Goal: Task Accomplishment & Management: Manage account settings

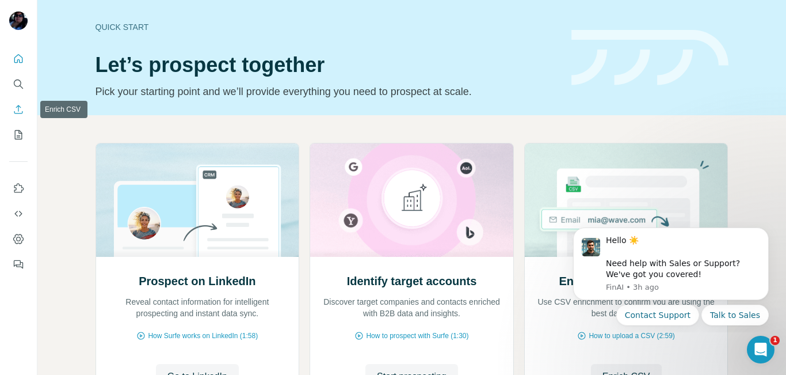
click at [20, 109] on icon "Enrich CSV" at bounding box center [19, 110] width 12 height 12
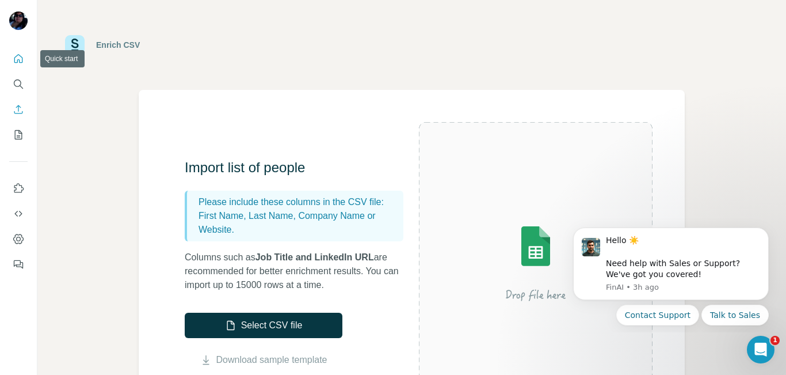
click at [15, 58] on icon "Quick start" at bounding box center [18, 58] width 9 height 9
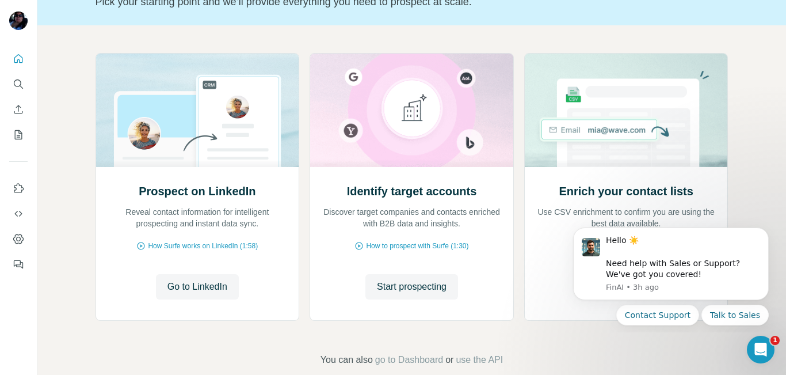
scroll to position [90, 0]
click at [20, 241] on icon "Dashboard" at bounding box center [19, 239] width 12 height 12
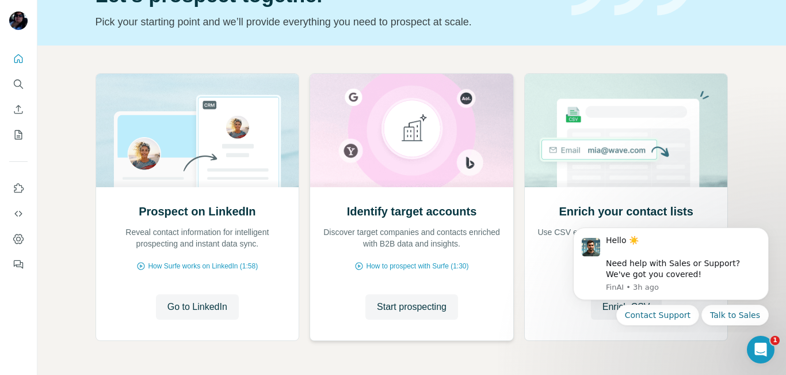
scroll to position [109, 0]
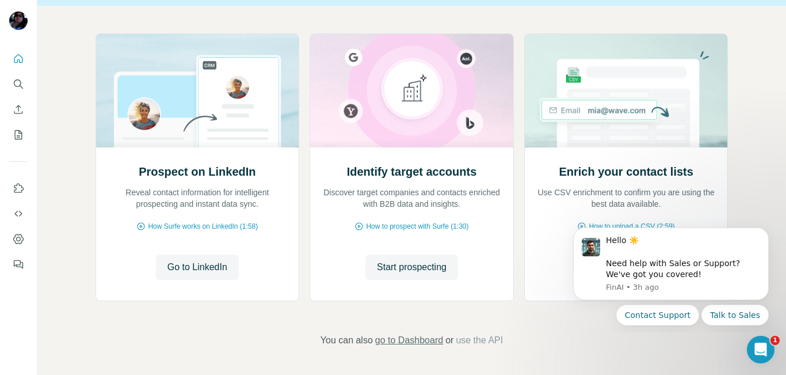
click at [405, 336] on span "go to Dashboard" at bounding box center [409, 340] width 68 height 14
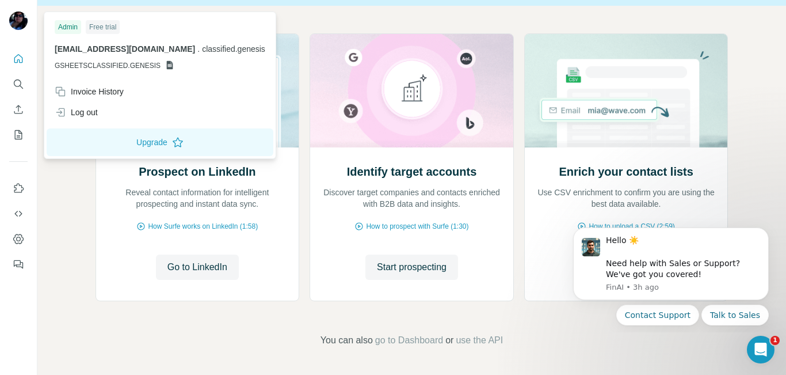
click at [167, 67] on icon at bounding box center [170, 65] width 6 height 9
click at [153, 62] on span "GSHEETSCLASSIFIED.GENESIS" at bounding box center [108, 65] width 106 height 10
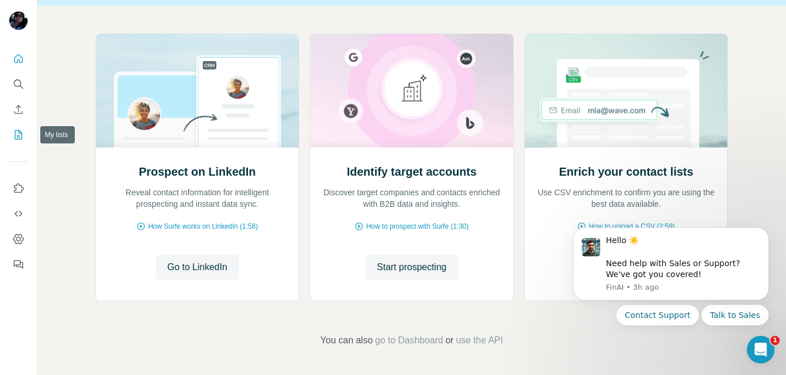
click at [19, 134] on icon "My lists" at bounding box center [19, 135] width 12 height 12
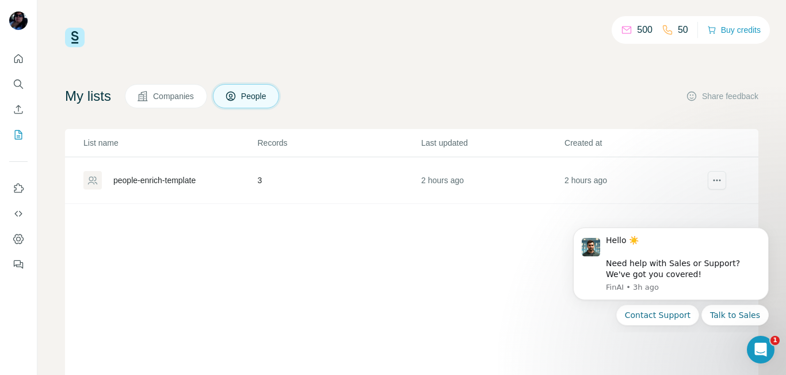
click at [637, 35] on p "500" at bounding box center [645, 30] width 16 height 14
click at [637, 31] on p "500" at bounding box center [645, 30] width 16 height 14
click at [18, 191] on icon "Use Surfe on LinkedIn" at bounding box center [19, 188] width 12 height 12
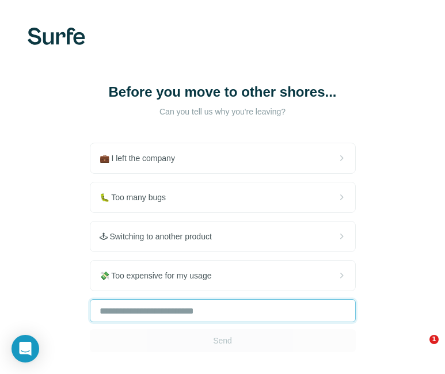
click at [197, 310] on input "text" at bounding box center [223, 310] width 266 height 23
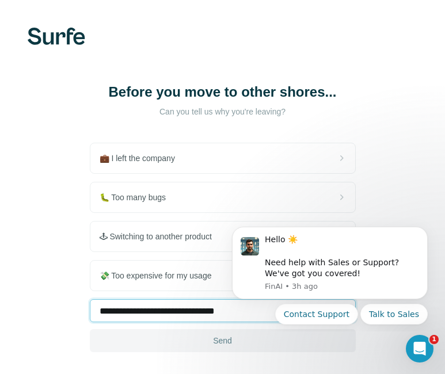
type input "**********"
click at [227, 337] on span "Send" at bounding box center [222, 341] width 19 height 12
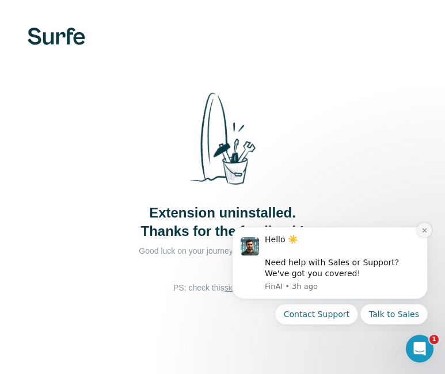
click at [425, 235] on button "Dismiss notification" at bounding box center [424, 230] width 15 height 15
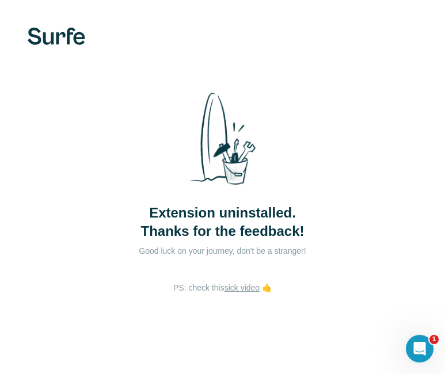
click at [250, 285] on link "sick video" at bounding box center [242, 287] width 35 height 9
